Goal: Find specific page/section: Find specific page/section

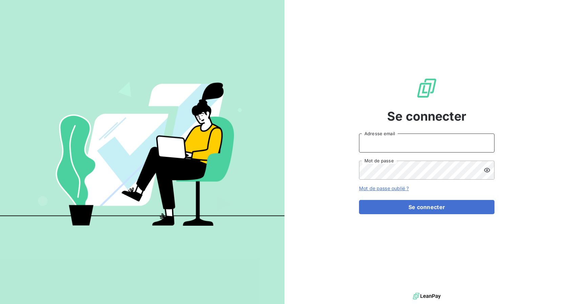
click at [432, 144] on input "Adresse email" at bounding box center [426, 142] width 135 height 19
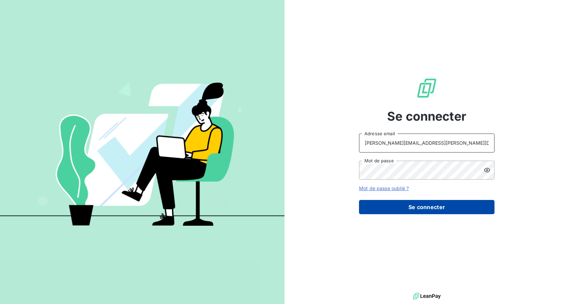
type input "[PERSON_NAME][EMAIL_ADDRESS][PERSON_NAME][DOMAIN_NAME]"
click at [402, 210] on button "Se connecter" at bounding box center [426, 207] width 135 height 14
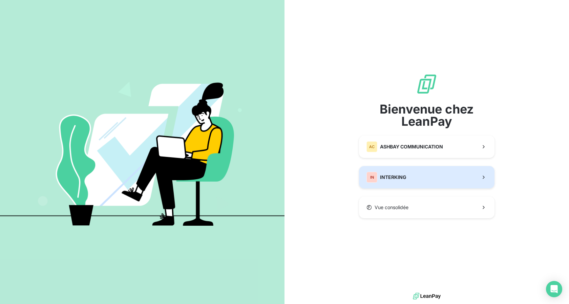
click at [396, 169] on button "IN INTERKING" at bounding box center [426, 177] width 135 height 22
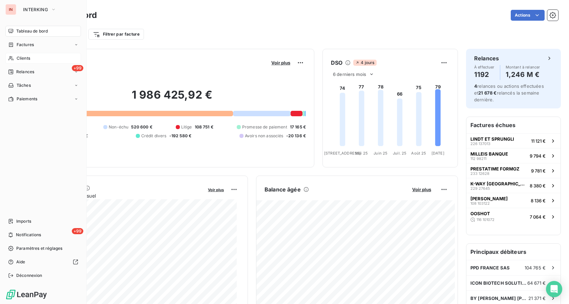
click at [19, 55] on span "Clients" at bounding box center [24, 58] width 14 height 6
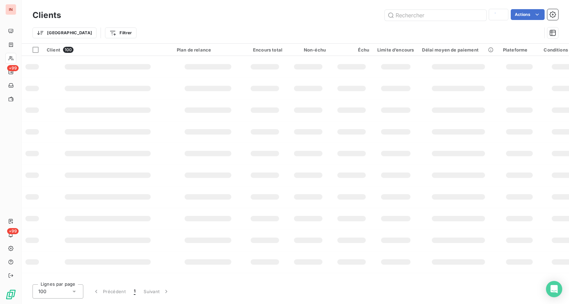
type input "asteren"
click at [406, 12] on input "text" at bounding box center [436, 15] width 102 height 11
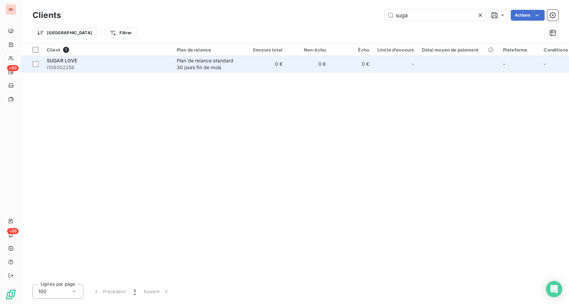
type input "suga"
click at [262, 62] on td "0 €" at bounding box center [264, 64] width 43 height 16
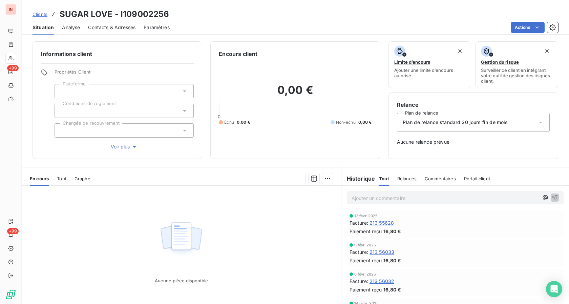
click at [123, 148] on span "Voir plus" at bounding box center [124, 146] width 27 height 7
